Goal: Information Seeking & Learning: Check status

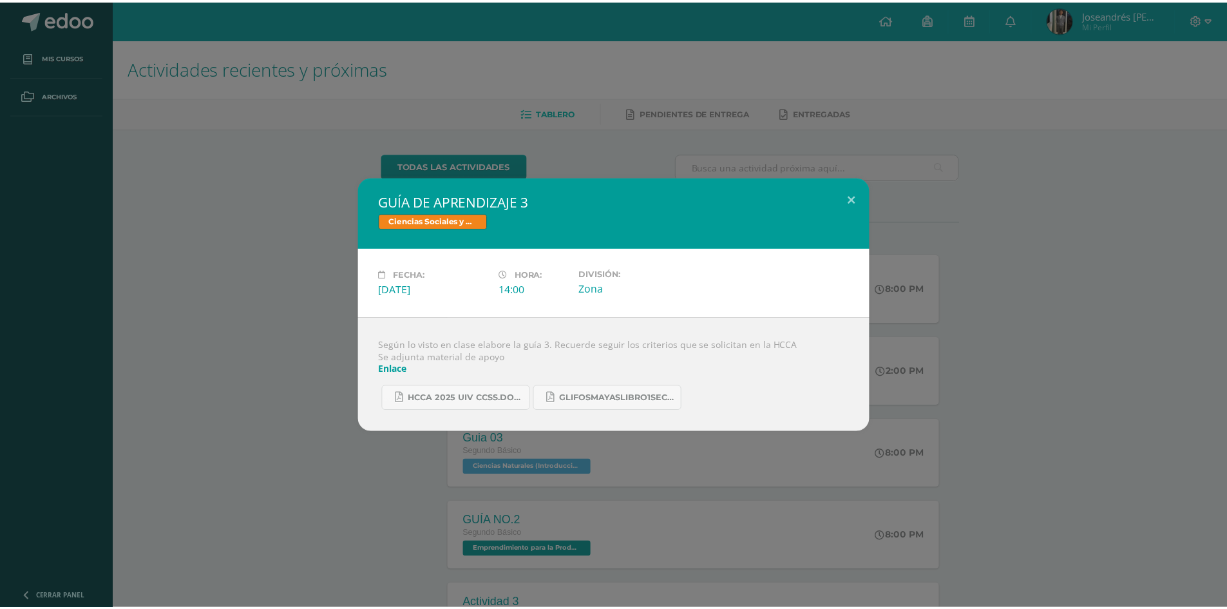
scroll to position [529, 0]
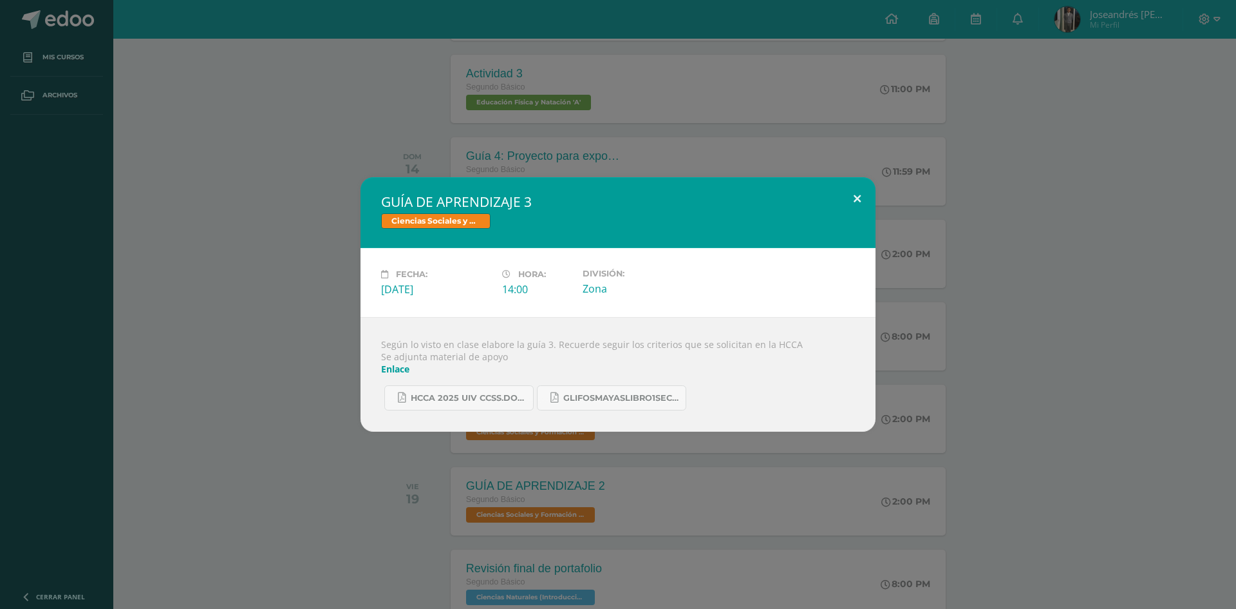
click at [860, 183] on button at bounding box center [857, 199] width 37 height 44
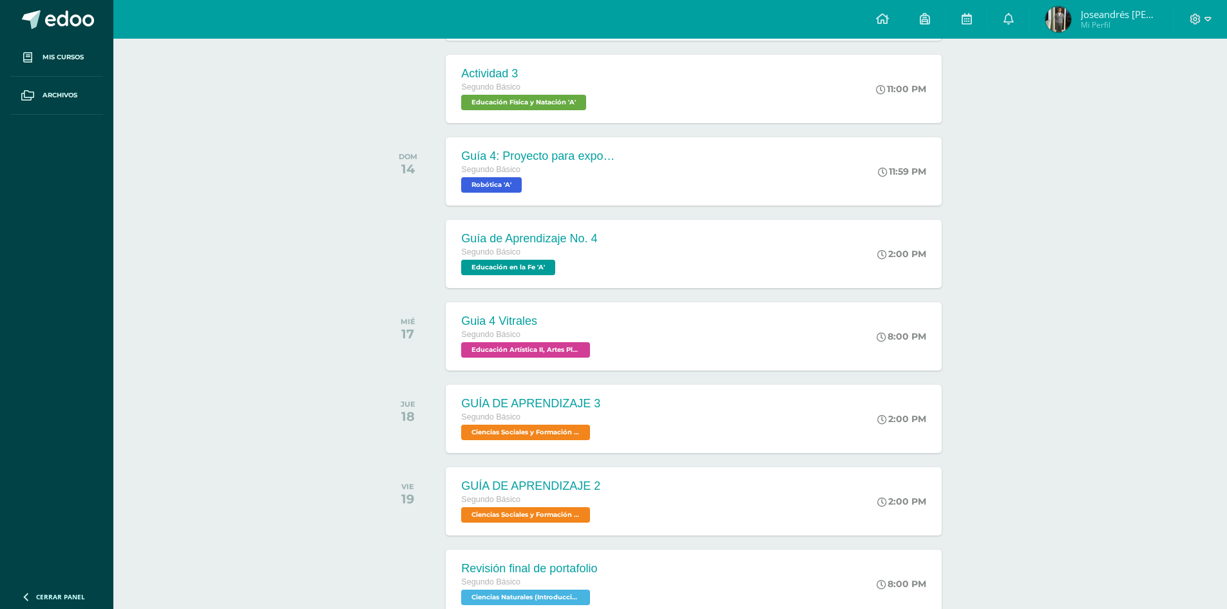
click at [1073, 13] on span "Joseandrés [PERSON_NAME] Mi Perfil" at bounding box center [1102, 19] width 118 height 26
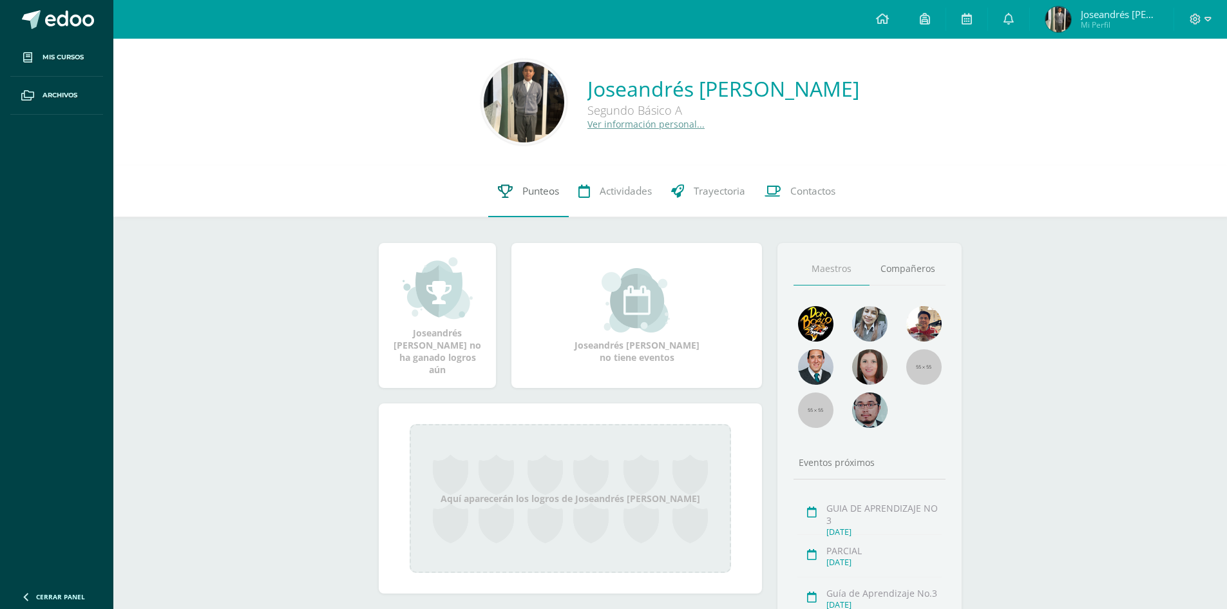
click at [540, 193] on span "Punteos" at bounding box center [540, 191] width 37 height 14
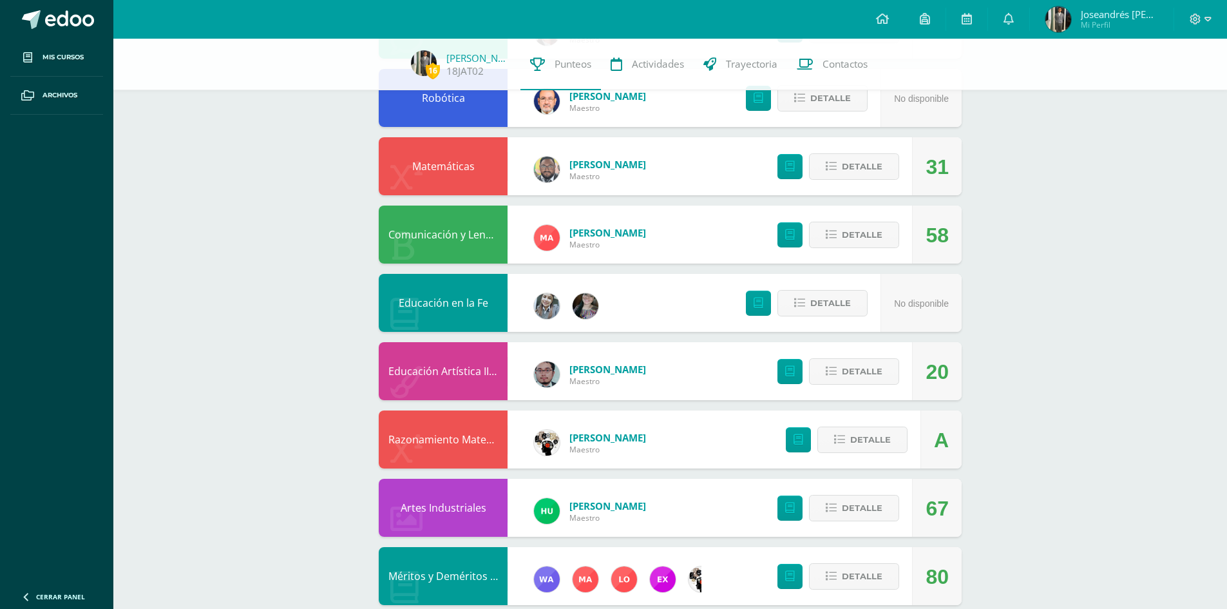
scroll to position [515, 0]
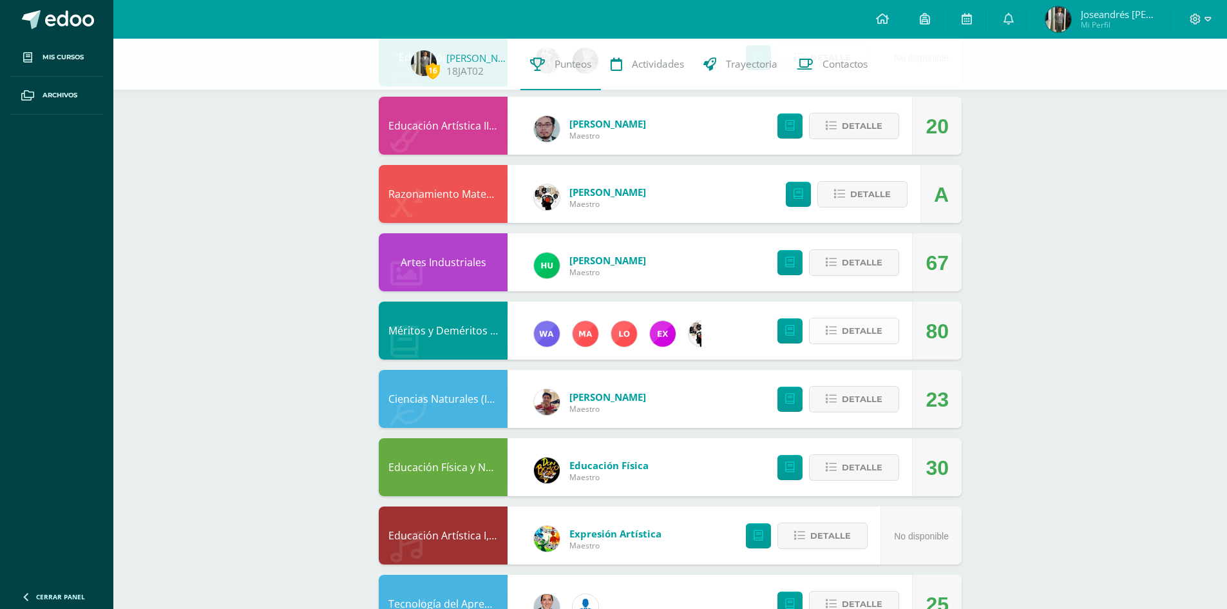
click at [867, 330] on span "Detalle" at bounding box center [862, 331] width 41 height 24
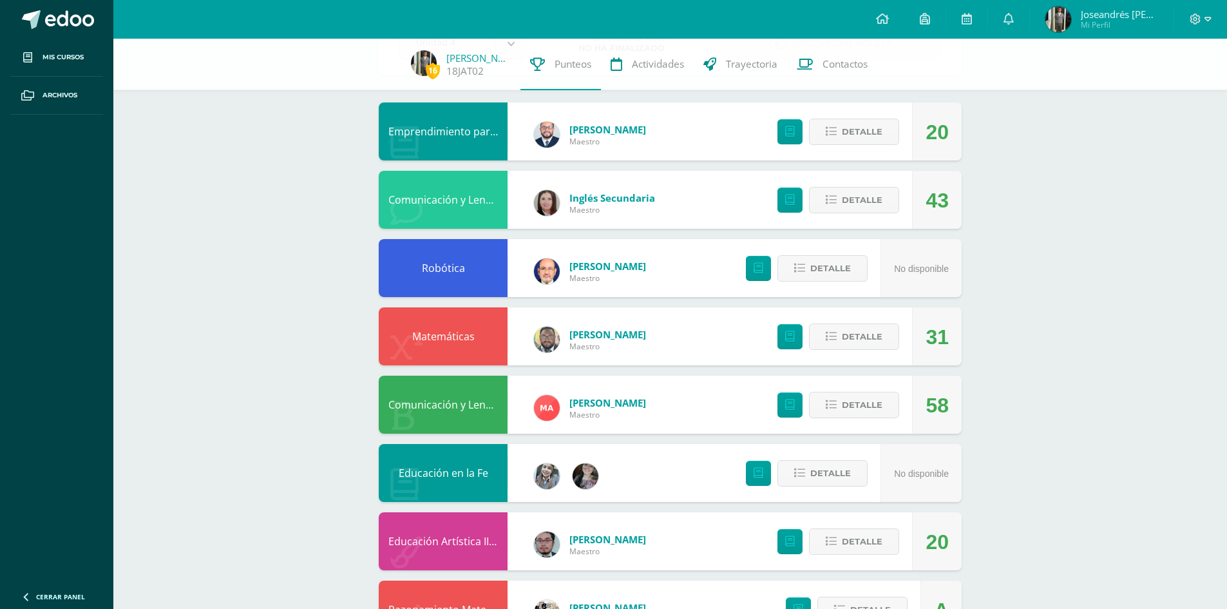
scroll to position [0, 0]
